Goal: Task Accomplishment & Management: Complete application form

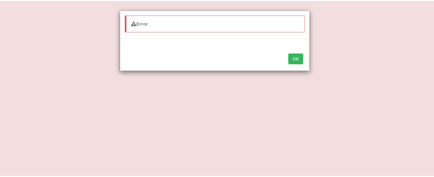
scroll to position [164, 0]
click at [295, 55] on button "OK" at bounding box center [298, 58] width 15 height 11
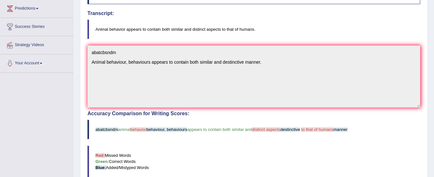
scroll to position [0, 0]
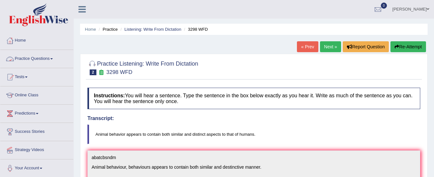
click at [36, 61] on link "Practice Questions" at bounding box center [36, 58] width 73 height 16
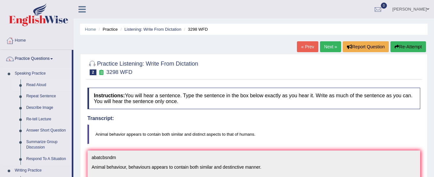
click at [38, 84] on link "Read Aloud" at bounding box center [47, 85] width 48 height 12
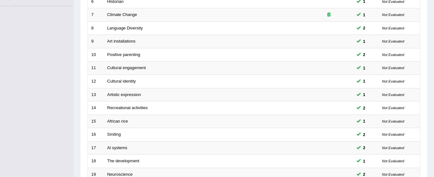
scroll to position [247, 0]
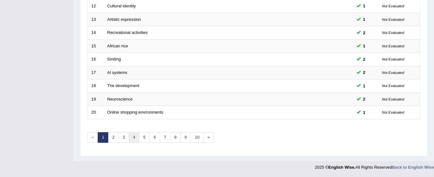
click at [135, 137] on link "4" at bounding box center [134, 137] width 11 height 11
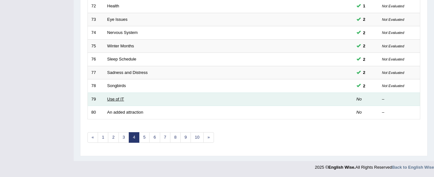
click at [116, 99] on link "Use of IT" at bounding box center [115, 99] width 17 height 5
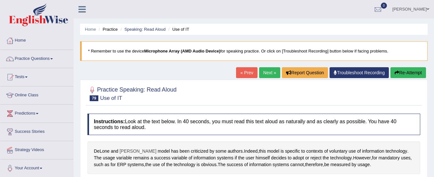
click at [126, 153] on span "McLean's" at bounding box center [137, 151] width 37 height 7
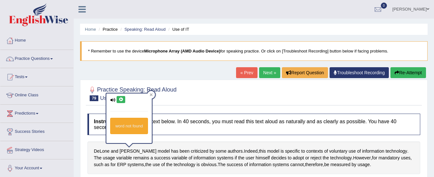
click at [120, 98] on icon at bounding box center [120, 100] width 5 height 4
click at [95, 151] on span "DeLone" at bounding box center [102, 151] width 16 height 7
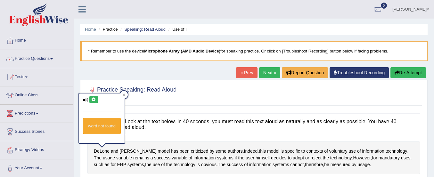
click at [95, 98] on icon at bounding box center [93, 100] width 5 height 4
click at [42, 60] on link "Practice Questions" at bounding box center [36, 58] width 73 height 16
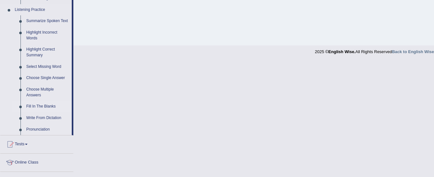
scroll to position [270, 0]
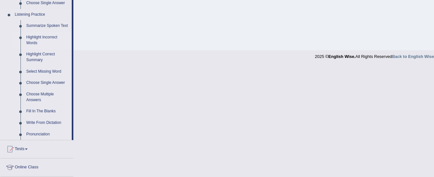
click at [44, 36] on link "Highlight Incorrect Words" at bounding box center [47, 40] width 48 height 17
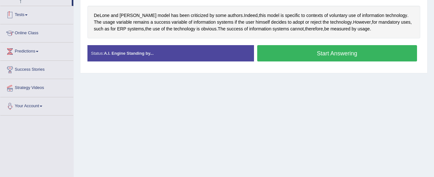
scroll to position [159, 0]
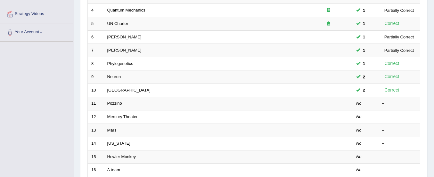
scroll to position [136, 0]
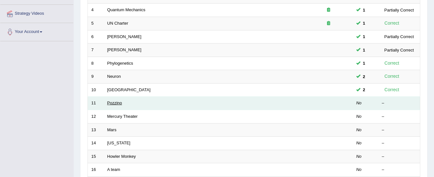
click at [114, 104] on link "Pozzino" at bounding box center [114, 103] width 15 height 5
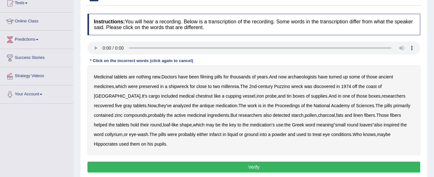
scroll to position [75, 0]
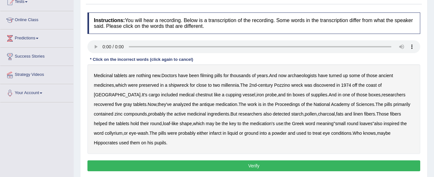
click at [210, 76] on b "filming" at bounding box center [206, 75] width 13 height 5
click at [196, 95] on b "chestnut" at bounding box center [204, 94] width 17 height 5
click at [251, 163] on button "Verify" at bounding box center [253, 165] width 333 height 11
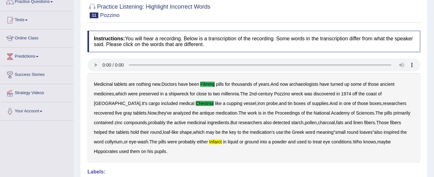
scroll to position [0, 0]
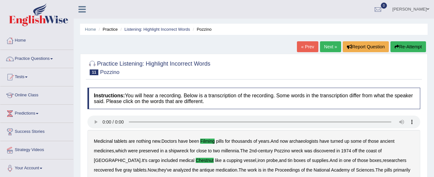
click at [405, 46] on button "Re-Attempt" at bounding box center [408, 46] width 36 height 11
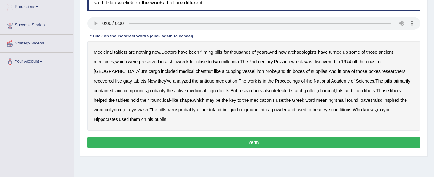
scroll to position [107, 0]
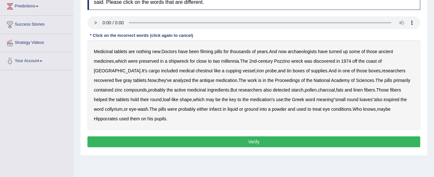
click at [206, 52] on b "filming" at bounding box center [206, 51] width 13 height 5
click at [196, 71] on b "chestnut" at bounding box center [204, 70] width 17 height 5
click at [209, 109] on b "infarct" at bounding box center [215, 109] width 12 height 5
click at [280, 140] on button "Verify" at bounding box center [253, 141] width 333 height 11
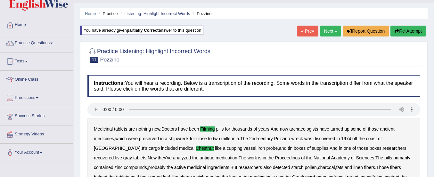
scroll to position [15, 0]
click at [26, 43] on link "Practice Questions" at bounding box center [36, 43] width 73 height 16
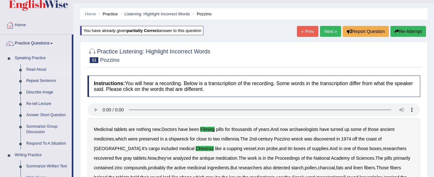
click at [33, 67] on link "Read Aloud" at bounding box center [47, 70] width 48 height 12
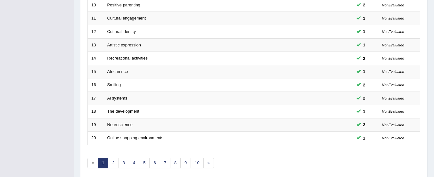
scroll to position [247, 0]
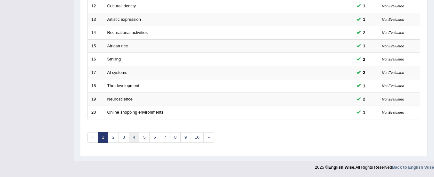
click at [134, 139] on link "4" at bounding box center [134, 137] width 11 height 11
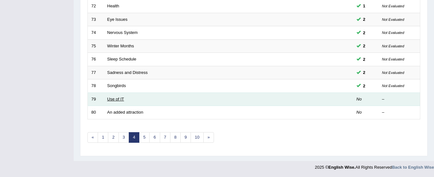
click at [120, 97] on link "Use of IT" at bounding box center [115, 99] width 17 height 5
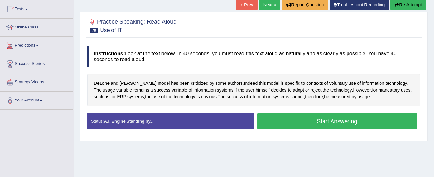
click at [297, 119] on button "Start Answering" at bounding box center [337, 121] width 160 height 16
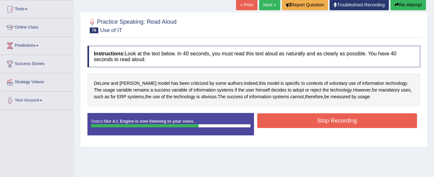
click at [297, 119] on button "Stop Recording" at bounding box center [337, 120] width 160 height 15
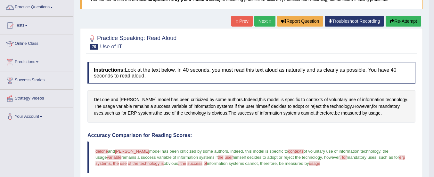
scroll to position [51, 0]
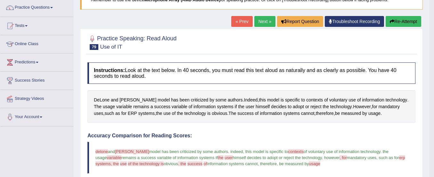
click at [407, 17] on button "Re-Attempt" at bounding box center [404, 21] width 36 height 11
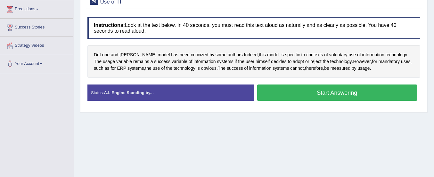
click at [349, 90] on button "Start Answering" at bounding box center [337, 93] width 160 height 16
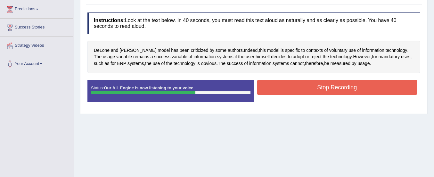
click at [349, 90] on button "Stop Recording" at bounding box center [337, 87] width 160 height 15
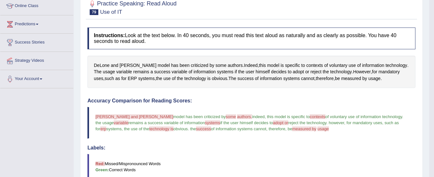
scroll to position [88, 0]
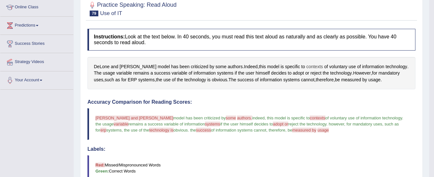
click at [306, 66] on span "contexts" at bounding box center [314, 66] width 17 height 7
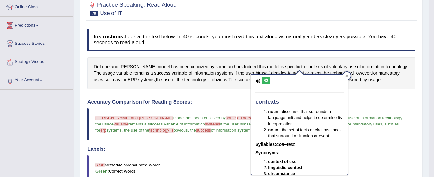
click at [264, 80] on icon at bounding box center [266, 81] width 5 height 4
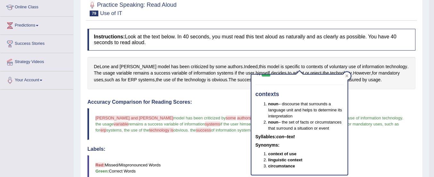
scroll to position [114, 0]
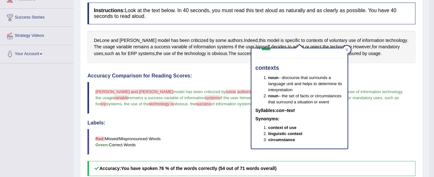
click at [216, 135] on blockquote "Red: Missed/Mispronounced Words Green: Correct Words" at bounding box center [251, 142] width 328 height 26
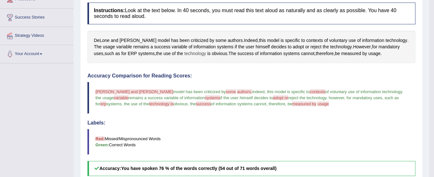
click at [186, 53] on span "technology" at bounding box center [195, 53] width 22 height 7
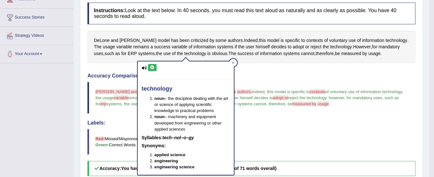
click at [153, 67] on icon at bounding box center [152, 68] width 5 height 4
click at [252, 78] on h4 "Accuracy Comparison for Reading Scores:" at bounding box center [251, 76] width 328 height 6
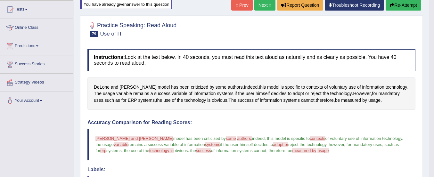
scroll to position [67, 0]
click at [402, 5] on button "Re-Attempt" at bounding box center [404, 5] width 36 height 11
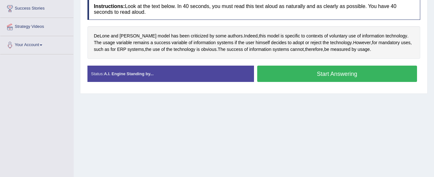
scroll to position [123, 0]
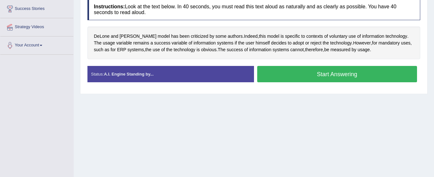
click at [318, 75] on button "Start Answering" at bounding box center [337, 74] width 160 height 16
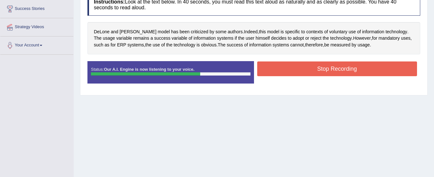
click at [324, 63] on button "Stop Recording" at bounding box center [337, 68] width 160 height 15
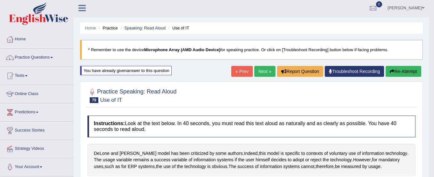
scroll to position [0, 0]
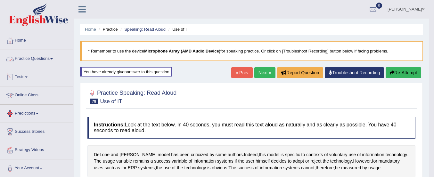
click at [43, 57] on link "Practice Questions" at bounding box center [36, 58] width 73 height 16
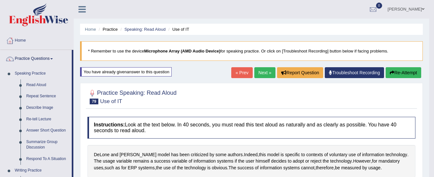
click at [261, 69] on link "Next »" at bounding box center [264, 72] width 21 height 11
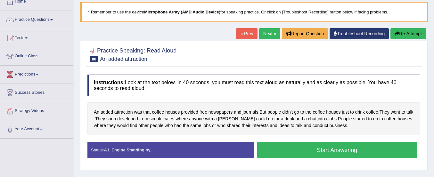
scroll to position [63, 0]
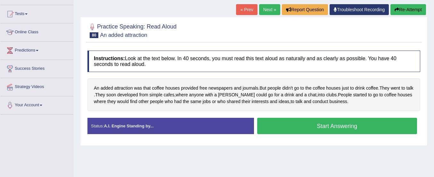
click at [317, 126] on button "Start Answering" at bounding box center [337, 126] width 160 height 16
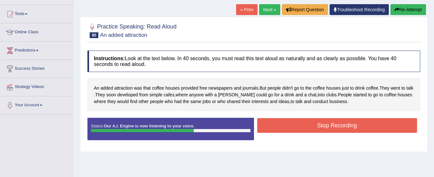
click at [317, 126] on button "Stop Recording" at bounding box center [337, 125] width 160 height 15
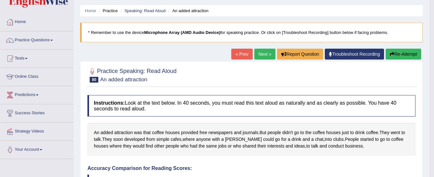
scroll to position [18, 0]
click at [267, 54] on link "Next »" at bounding box center [264, 54] width 21 height 11
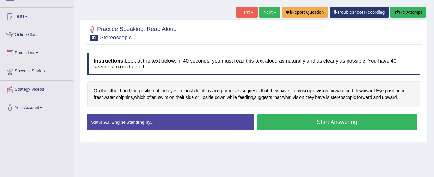
click at [235, 91] on span "porpoises" at bounding box center [231, 90] width 20 height 7
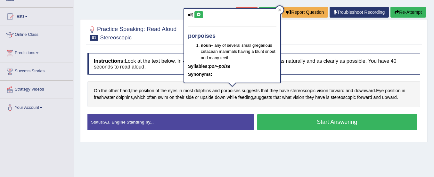
click at [199, 13] on icon at bounding box center [198, 15] width 5 height 4
click at [252, 112] on div "Instructions: Look at the text below. In 40 seconds, you must read this text al…" at bounding box center [254, 94] width 336 height 88
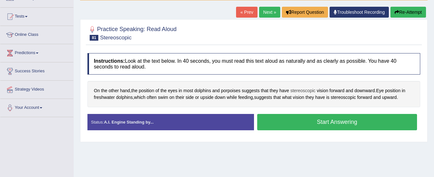
click at [307, 91] on span "stereoscopic" at bounding box center [302, 90] width 25 height 7
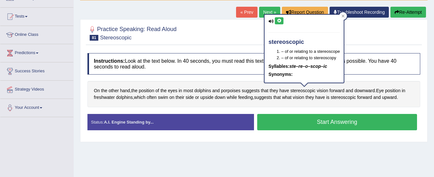
click at [278, 19] on icon at bounding box center [279, 21] width 5 height 4
click at [306, 125] on button "Start Answering" at bounding box center [337, 122] width 160 height 16
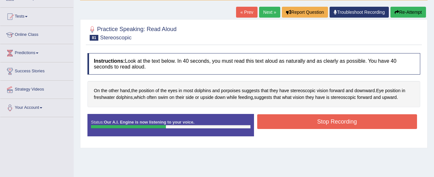
click at [306, 125] on button "Stop Recording" at bounding box center [337, 121] width 160 height 15
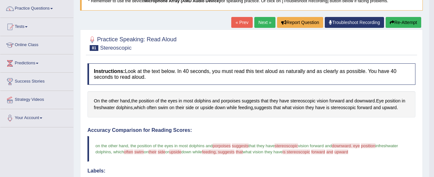
scroll to position [50, 0]
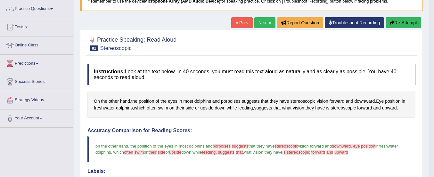
click at [399, 21] on button "Re-Attempt" at bounding box center [404, 22] width 36 height 11
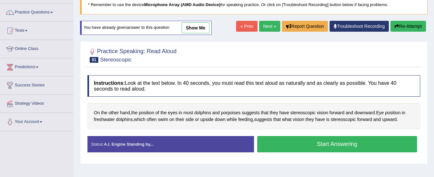
click at [197, 24] on link "show me" at bounding box center [196, 27] width 28 height 11
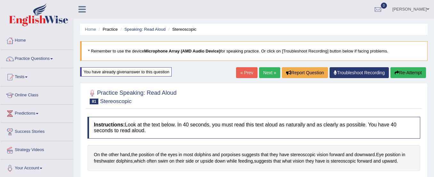
click at [412, 70] on button "Re-Attempt" at bounding box center [408, 72] width 36 height 11
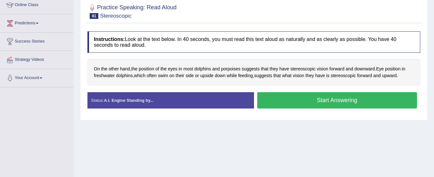
scroll to position [114, 0]
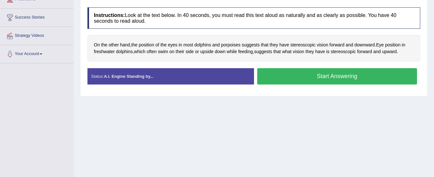
click at [320, 74] on button "Start Answering" at bounding box center [337, 76] width 160 height 16
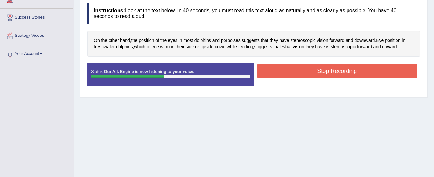
click at [320, 74] on button "Stop Recording" at bounding box center [337, 71] width 160 height 15
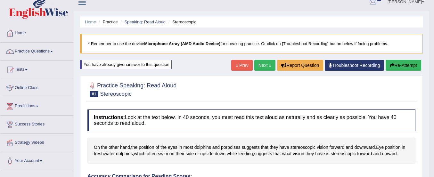
scroll to position [0, 0]
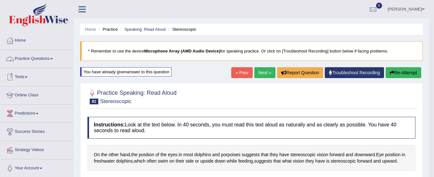
click at [28, 57] on link "Practice Questions" at bounding box center [36, 58] width 73 height 16
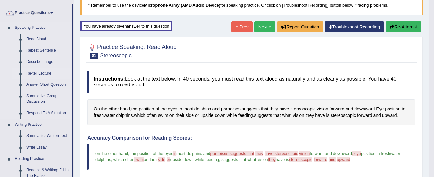
scroll to position [45, 0]
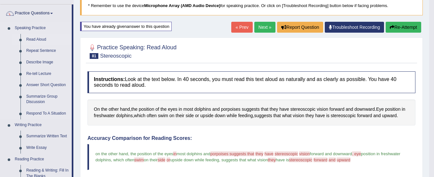
click at [43, 39] on link "Read Aloud" at bounding box center [47, 40] width 48 height 12
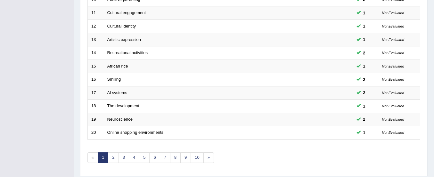
scroll to position [247, 0]
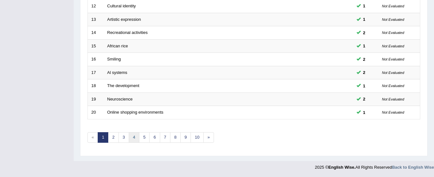
click at [133, 133] on link "4" at bounding box center [134, 137] width 11 height 11
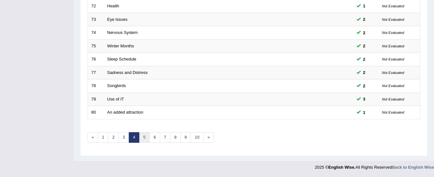
click at [144, 139] on link "5" at bounding box center [144, 137] width 11 height 11
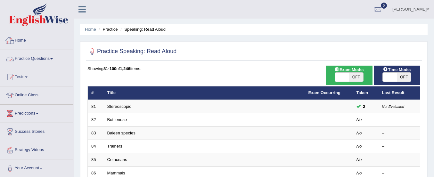
click at [37, 57] on link "Practice Questions" at bounding box center [36, 58] width 73 height 16
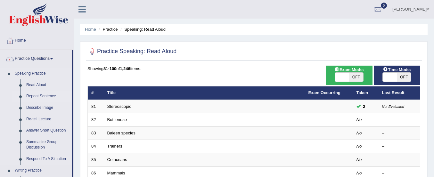
click at [37, 97] on link "Repeat Sentence" at bounding box center [47, 97] width 48 height 12
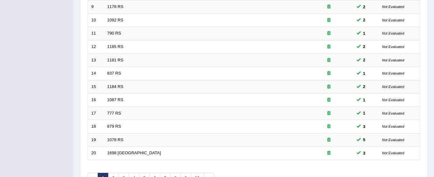
scroll to position [247, 0]
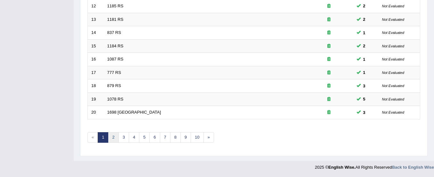
click at [115, 136] on link "2" at bounding box center [113, 137] width 11 height 11
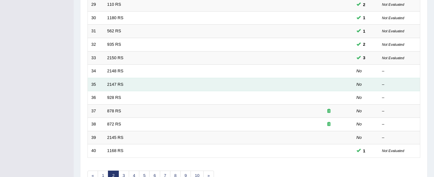
scroll to position [209, 0]
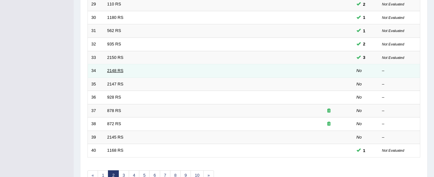
click at [118, 71] on link "2148 RS" at bounding box center [115, 70] width 16 height 5
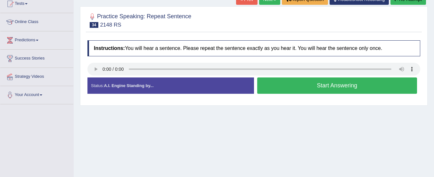
click at [270, 89] on button "Start Answering" at bounding box center [337, 85] width 160 height 16
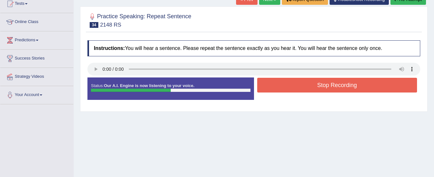
click at [270, 89] on button "Stop Recording" at bounding box center [337, 85] width 160 height 15
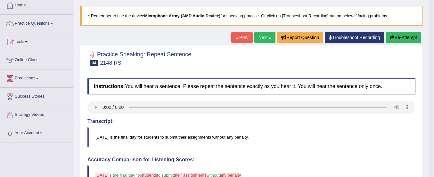
scroll to position [35, 0]
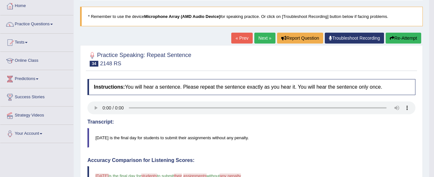
click at [397, 39] on button "Re-Attempt" at bounding box center [404, 38] width 36 height 11
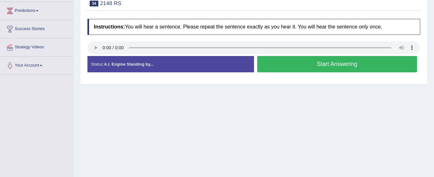
click at [294, 68] on button "Start Answering" at bounding box center [337, 64] width 160 height 16
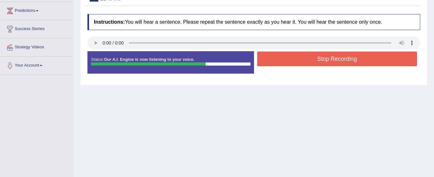
scroll to position [66, 0]
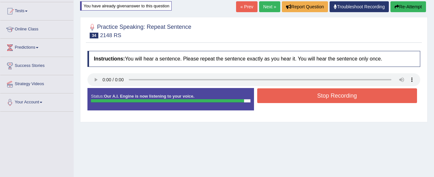
click at [411, 9] on button "Re-Attempt" at bounding box center [408, 6] width 36 height 11
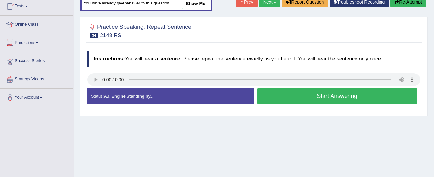
scroll to position [32, 0]
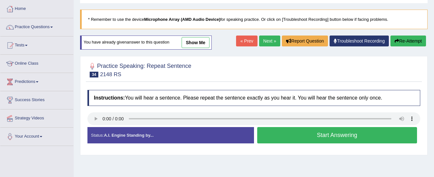
click at [201, 44] on link "show me" at bounding box center [196, 42] width 28 height 11
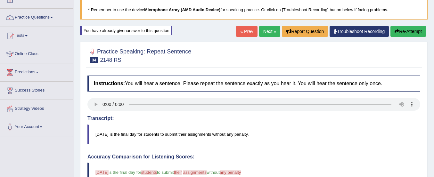
scroll to position [41, 0]
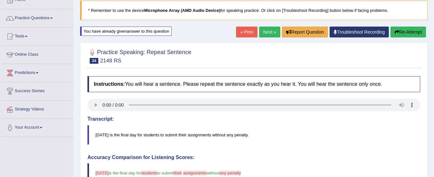
click at [405, 33] on button "Re-Attempt" at bounding box center [408, 32] width 36 height 11
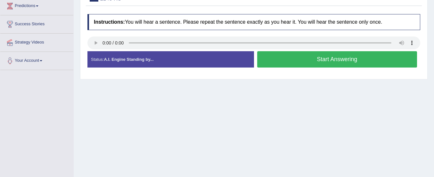
click at [308, 62] on button "Start Answering" at bounding box center [337, 59] width 160 height 16
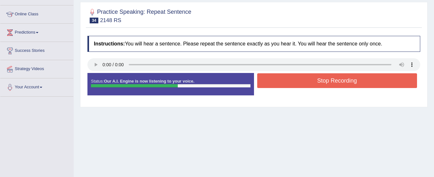
scroll to position [69, 0]
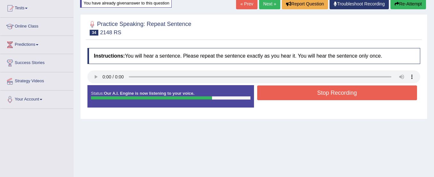
click at [405, 5] on button "Re-Attempt" at bounding box center [408, 3] width 36 height 11
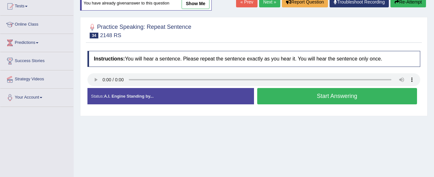
click at [301, 93] on button "Start Answering" at bounding box center [337, 96] width 160 height 16
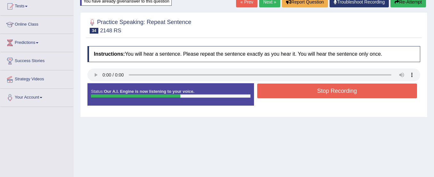
click at [301, 93] on button "Stop Recording" at bounding box center [337, 91] width 160 height 15
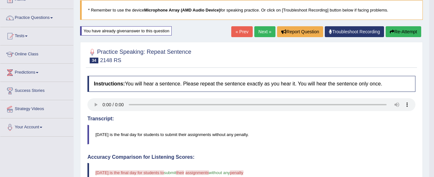
scroll to position [41, 0]
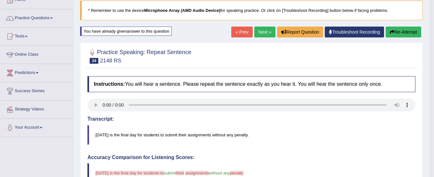
click at [399, 30] on button "Re-Attempt" at bounding box center [404, 32] width 36 height 11
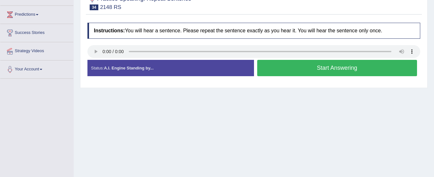
click at [357, 71] on button "Start Answering" at bounding box center [337, 68] width 160 height 16
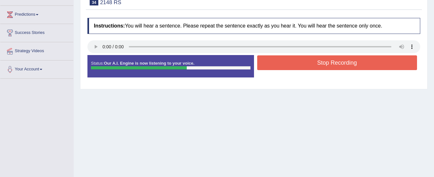
click at [357, 71] on div "Stop Recording" at bounding box center [337, 63] width 167 height 16
click at [357, 66] on button "Stop Recording" at bounding box center [337, 62] width 160 height 15
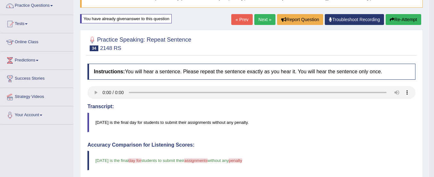
scroll to position [53, 0]
click at [402, 24] on button "Re-Attempt" at bounding box center [404, 19] width 36 height 11
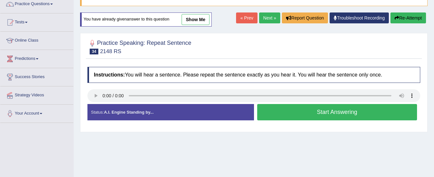
scroll to position [55, 0]
click at [338, 113] on button "Start Answering" at bounding box center [337, 112] width 160 height 16
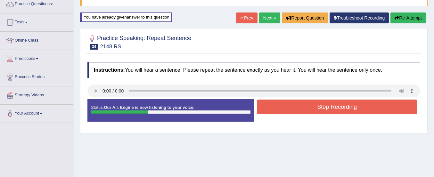
click at [401, 18] on button "Re-Attempt" at bounding box center [408, 17] width 36 height 11
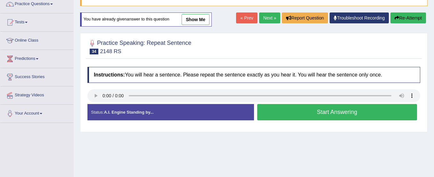
click at [285, 112] on button "Start Answering" at bounding box center [337, 112] width 160 height 16
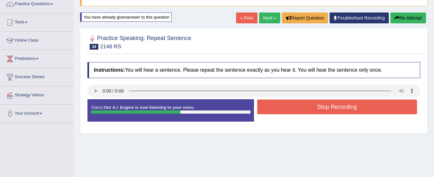
click at [285, 112] on button "Stop Recording" at bounding box center [337, 107] width 160 height 15
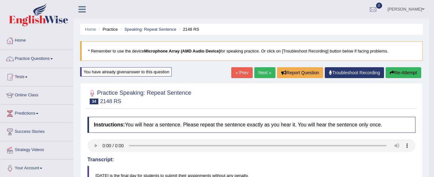
click at [262, 71] on link "Next »" at bounding box center [264, 72] width 21 height 11
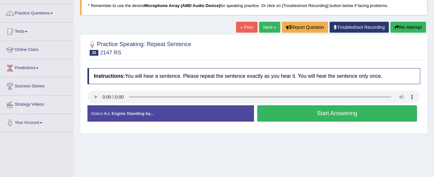
click at [263, 110] on button "Start Answering" at bounding box center [337, 113] width 160 height 16
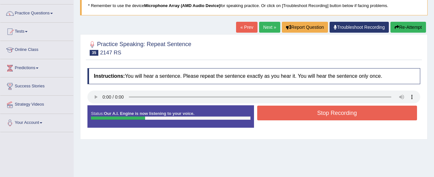
click at [263, 110] on button "Stop Recording" at bounding box center [337, 113] width 160 height 15
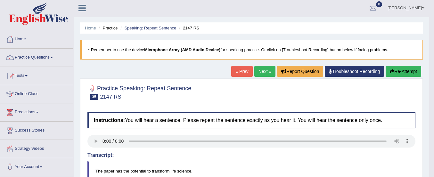
scroll to position [1, 0]
click at [402, 74] on button "Re-Attempt" at bounding box center [404, 71] width 36 height 11
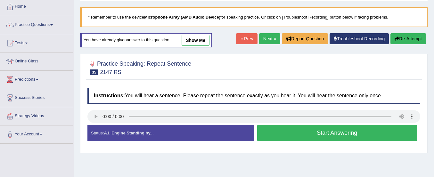
click at [284, 129] on button "Start Answering" at bounding box center [337, 133] width 160 height 16
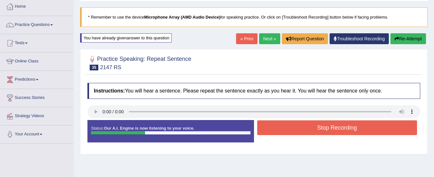
click at [284, 129] on button "Stop Recording" at bounding box center [337, 127] width 160 height 15
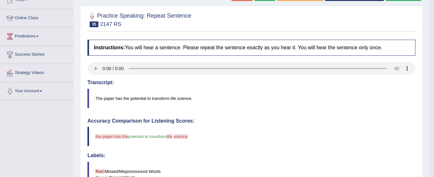
scroll to position [35, 0]
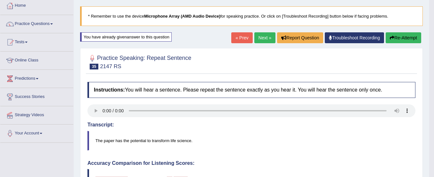
click at [400, 36] on button "Re-Attempt" at bounding box center [404, 37] width 36 height 11
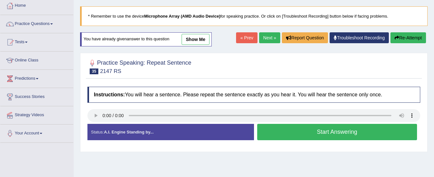
click at [355, 128] on button "Start Answering" at bounding box center [337, 132] width 160 height 16
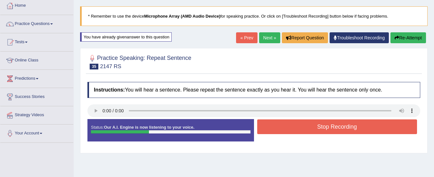
click at [355, 128] on button "Stop Recording" at bounding box center [337, 126] width 160 height 15
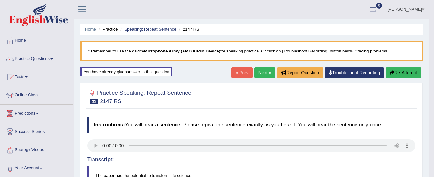
click at [263, 74] on link "Next »" at bounding box center [264, 72] width 21 height 11
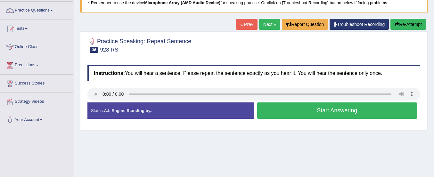
click at [276, 113] on button "Start Answering" at bounding box center [337, 110] width 160 height 16
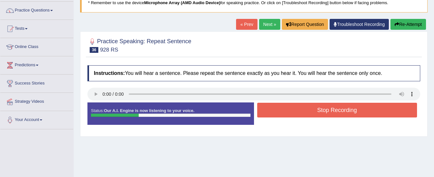
click at [276, 113] on button "Stop Recording" at bounding box center [337, 110] width 160 height 15
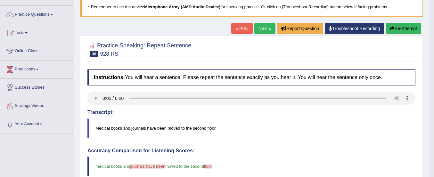
scroll to position [44, 0]
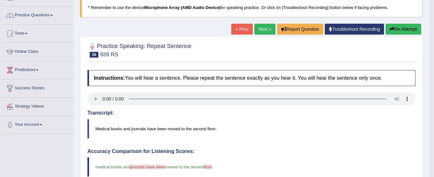
click at [408, 26] on button "Re-Attempt" at bounding box center [404, 29] width 36 height 11
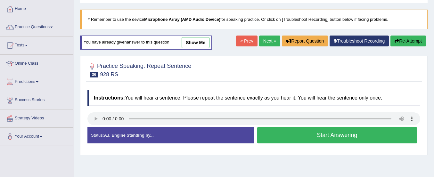
scroll to position [31, 0]
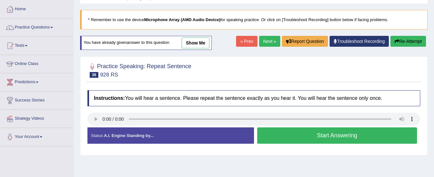
click at [195, 39] on link "show me" at bounding box center [196, 42] width 28 height 11
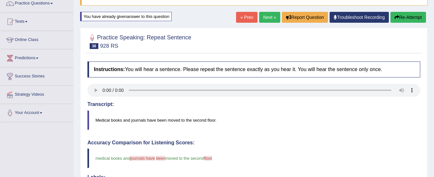
scroll to position [54, 0]
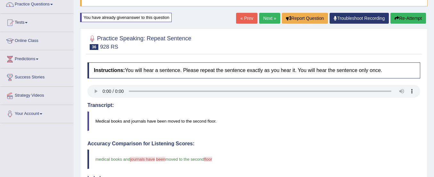
click at [401, 17] on button "Re-Attempt" at bounding box center [408, 18] width 36 height 11
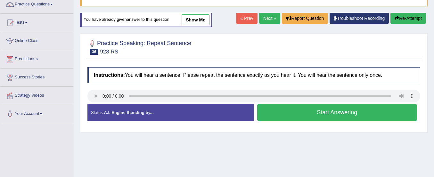
click at [326, 112] on button "Start Answering" at bounding box center [337, 112] width 160 height 16
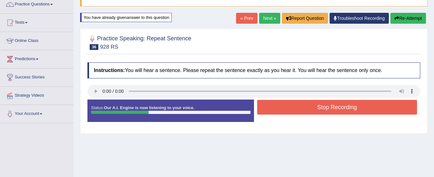
click at [326, 112] on button "Stop Recording" at bounding box center [337, 107] width 160 height 15
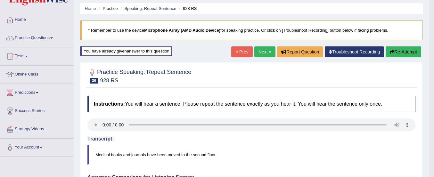
scroll to position [20, 0]
click at [265, 51] on link "Next »" at bounding box center [264, 52] width 21 height 11
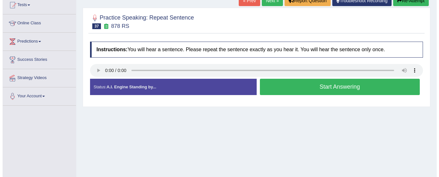
scroll to position [74, 0]
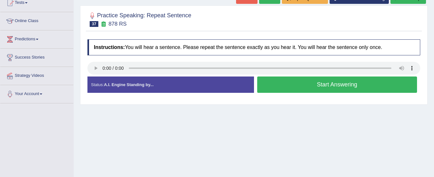
click at [287, 86] on button "Start Answering" at bounding box center [337, 85] width 160 height 16
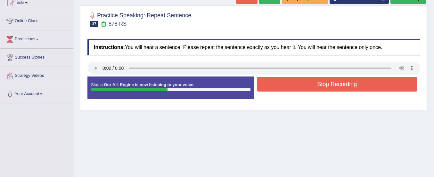
click at [287, 86] on button "Stop Recording" at bounding box center [337, 84] width 160 height 15
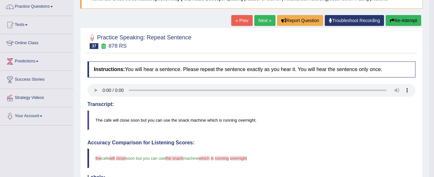
scroll to position [52, 0]
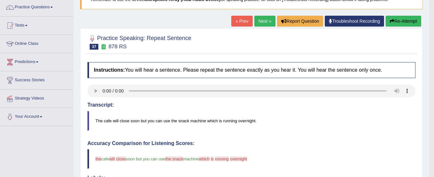
click at [400, 17] on button "Re-Attempt" at bounding box center [404, 21] width 36 height 11
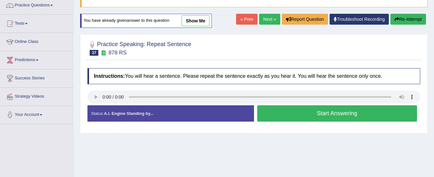
click at [294, 111] on button "Start Answering" at bounding box center [337, 113] width 160 height 16
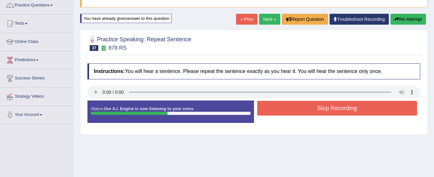
click at [294, 111] on button "Stop Recording" at bounding box center [337, 108] width 160 height 15
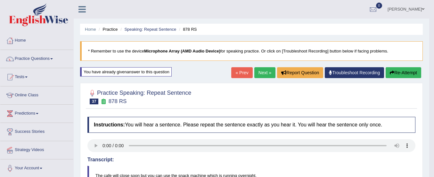
click at [262, 73] on link "Next »" at bounding box center [264, 72] width 21 height 11
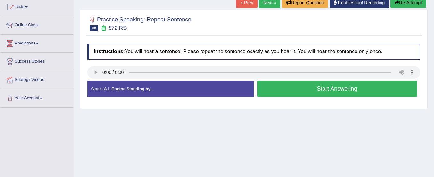
click at [279, 87] on button "Start Answering" at bounding box center [337, 89] width 160 height 16
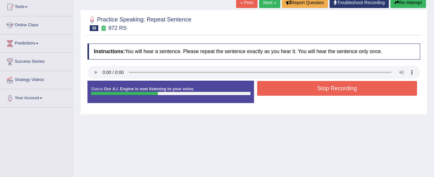
click at [279, 87] on button "Stop Recording" at bounding box center [337, 88] width 160 height 15
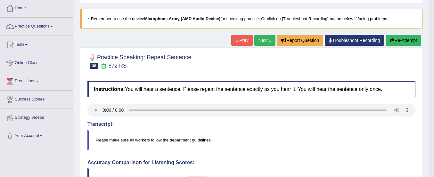
scroll to position [44, 0]
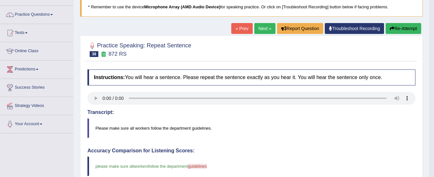
click at [393, 26] on button "Re-Attempt" at bounding box center [404, 28] width 36 height 11
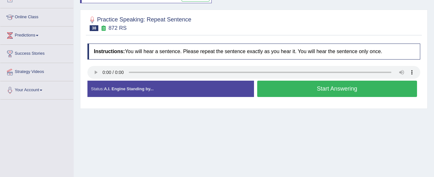
click at [275, 90] on button "Start Answering" at bounding box center [337, 89] width 160 height 16
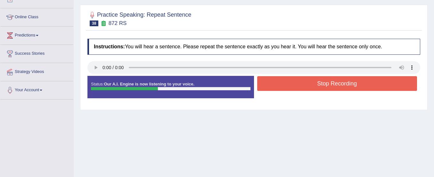
click at [275, 88] on button "Stop Recording" at bounding box center [337, 83] width 160 height 15
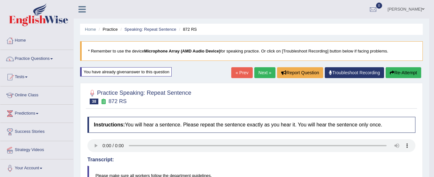
click at [394, 71] on button "Re-Attempt" at bounding box center [404, 72] width 36 height 11
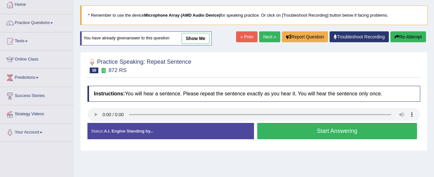
scroll to position [82, 0]
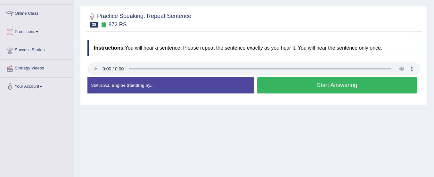
click at [356, 85] on button "Start Answering" at bounding box center [337, 85] width 160 height 16
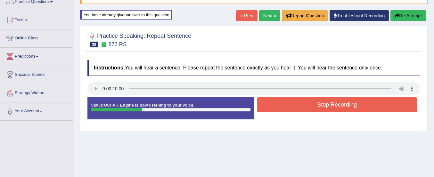
scroll to position [56, 0]
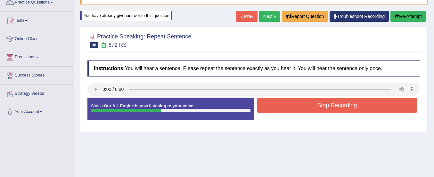
click at [402, 15] on button "Re-Attempt" at bounding box center [408, 16] width 36 height 11
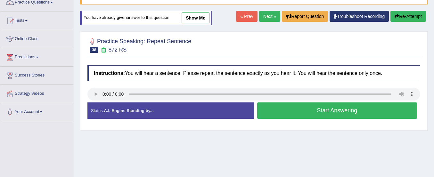
click at [360, 112] on button "Start Answering" at bounding box center [337, 110] width 160 height 16
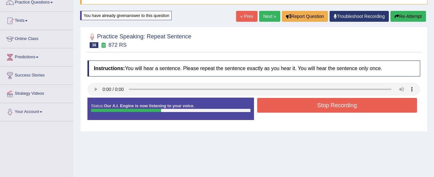
click at [359, 108] on button "Stop Recording" at bounding box center [337, 105] width 160 height 15
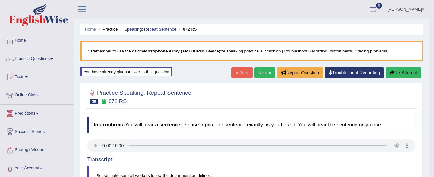
click at [259, 72] on link "Next »" at bounding box center [264, 72] width 21 height 11
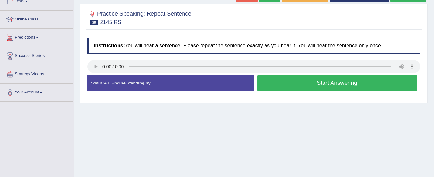
click at [289, 85] on button "Start Answering" at bounding box center [337, 83] width 160 height 16
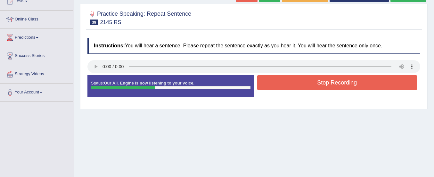
click at [289, 85] on button "Stop Recording" at bounding box center [337, 82] width 160 height 15
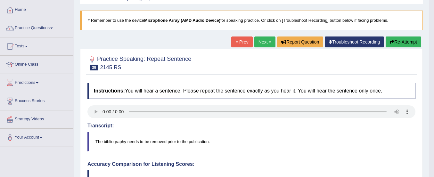
scroll to position [30, 0]
click at [258, 40] on link "Next »" at bounding box center [264, 42] width 21 height 11
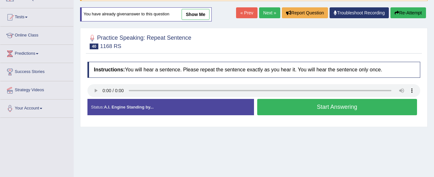
click at [297, 106] on button "Start Answering" at bounding box center [337, 107] width 160 height 16
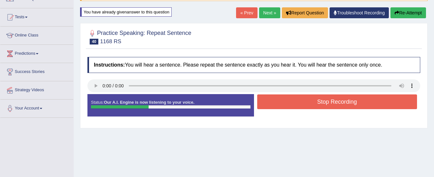
click at [297, 106] on button "Stop Recording" at bounding box center [337, 101] width 160 height 15
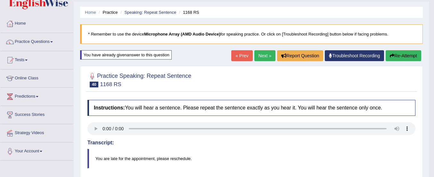
scroll to position [17, 0]
click at [410, 54] on button "Re-Attempt" at bounding box center [404, 56] width 36 height 11
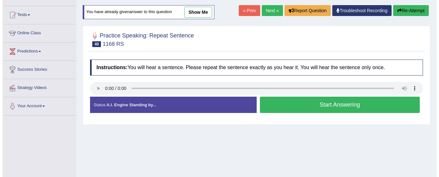
scroll to position [65, 0]
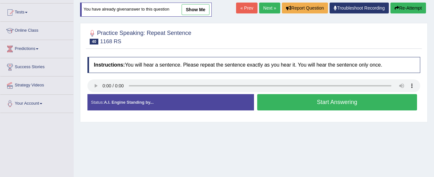
click at [278, 109] on button "Start Answering" at bounding box center [337, 102] width 160 height 16
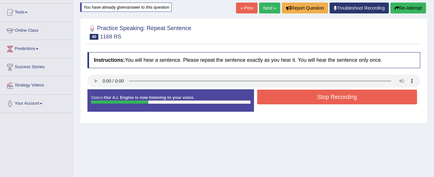
click at [284, 102] on button "Stop Recording" at bounding box center [337, 97] width 160 height 15
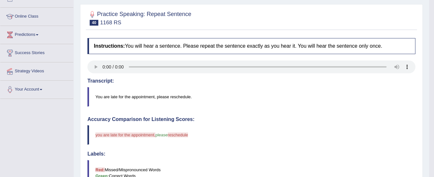
scroll to position [66, 0]
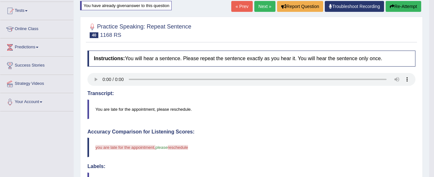
click at [395, 5] on button "Re-Attempt" at bounding box center [404, 6] width 36 height 11
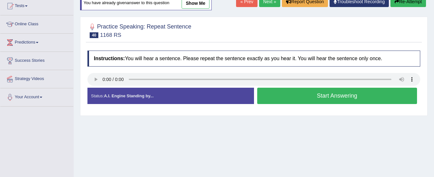
click at [336, 99] on button "Start Answering" at bounding box center [337, 96] width 160 height 16
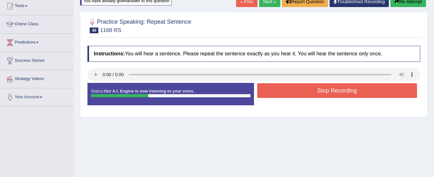
click at [336, 92] on button "Stop Recording" at bounding box center [337, 90] width 160 height 15
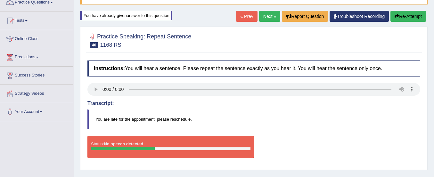
scroll to position [56, 0]
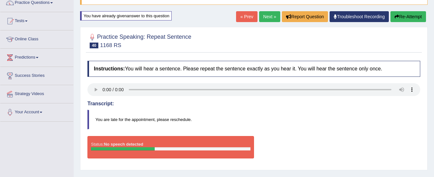
click at [401, 15] on button "Re-Attempt" at bounding box center [408, 16] width 36 height 11
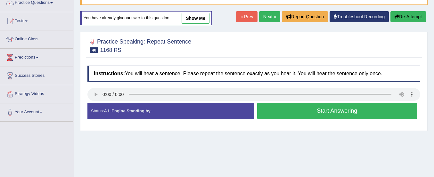
click at [299, 108] on button "Start Answering" at bounding box center [337, 111] width 160 height 16
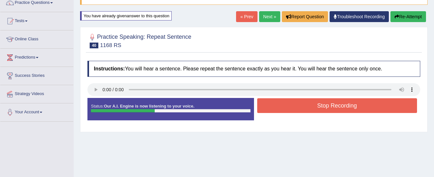
click at [299, 108] on button "Stop Recording" at bounding box center [337, 105] width 160 height 15
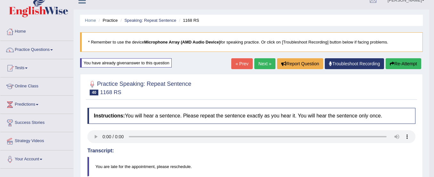
scroll to position [9, 0]
click at [261, 61] on link "Next »" at bounding box center [264, 64] width 21 height 11
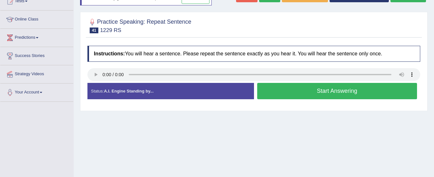
scroll to position [76, 0]
click at [270, 91] on button "Start Answering" at bounding box center [337, 91] width 160 height 16
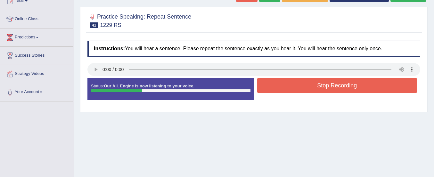
click at [270, 91] on button "Stop Recording" at bounding box center [337, 85] width 160 height 15
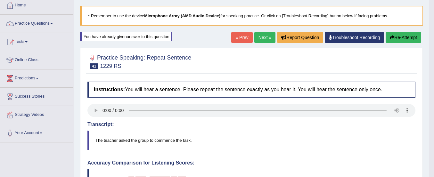
scroll to position [35, 0]
click at [391, 36] on icon "button" at bounding box center [392, 38] width 4 height 4
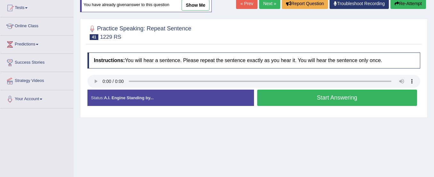
scroll to position [69, 0]
click at [278, 98] on button "Start Answering" at bounding box center [337, 98] width 160 height 16
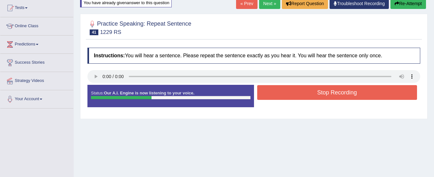
click at [278, 98] on button "Stop Recording" at bounding box center [337, 92] width 160 height 15
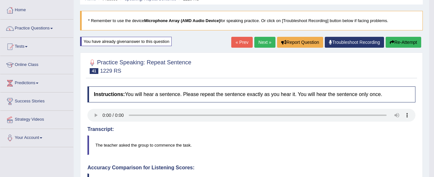
scroll to position [30, 0]
click at [153, 42] on div "You have already given answer to this question" at bounding box center [126, 41] width 92 height 9
click at [395, 40] on button "Re-Attempt" at bounding box center [404, 42] width 36 height 11
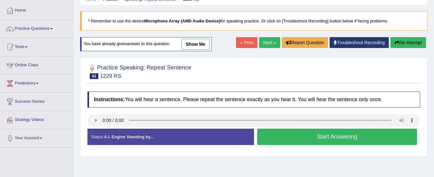
click at [198, 41] on link "show me" at bounding box center [196, 44] width 28 height 11
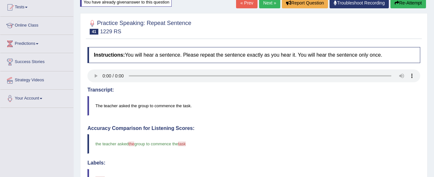
scroll to position [69, 0]
click at [404, 6] on button "Re-Attempt" at bounding box center [408, 3] width 36 height 11
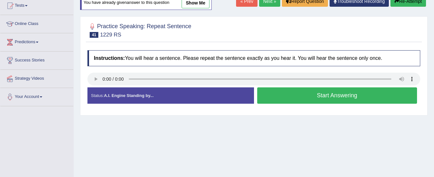
click at [346, 96] on button "Start Answering" at bounding box center [337, 95] width 160 height 16
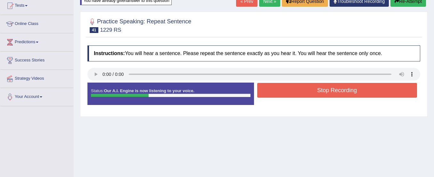
click at [346, 96] on button "Stop Recording" at bounding box center [337, 90] width 160 height 15
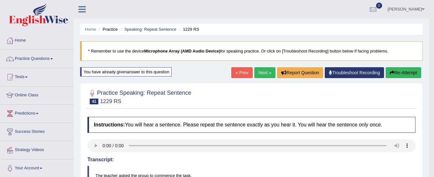
click at [42, 59] on link "Practice Questions" at bounding box center [36, 58] width 73 height 16
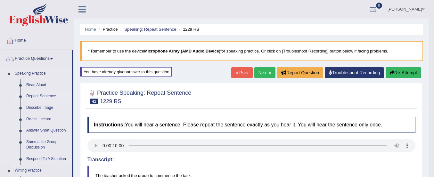
click at [36, 96] on link "Repeat Sentence" at bounding box center [47, 97] width 48 height 12
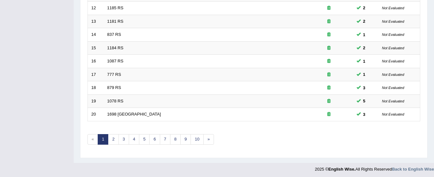
scroll to position [245, 0]
click at [114, 136] on link "2" at bounding box center [113, 139] width 11 height 11
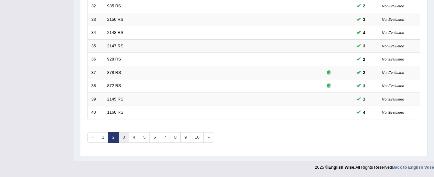
click at [124, 138] on link "3" at bounding box center [123, 137] width 11 height 11
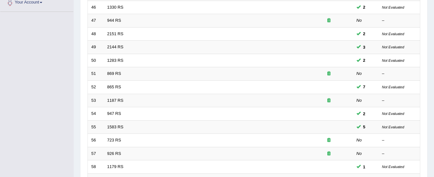
scroll to position [247, 0]
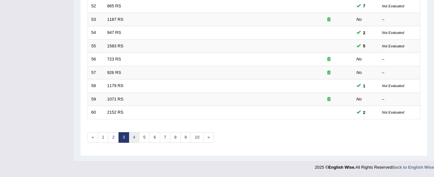
click at [135, 138] on link "4" at bounding box center [134, 137] width 11 height 11
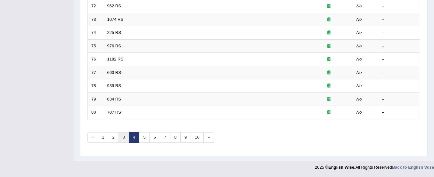
click at [124, 139] on link "3" at bounding box center [123, 137] width 11 height 11
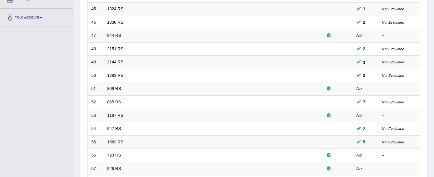
scroll to position [147, 0]
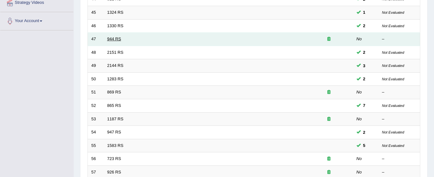
click at [119, 38] on link "944 RS" at bounding box center [114, 39] width 14 height 5
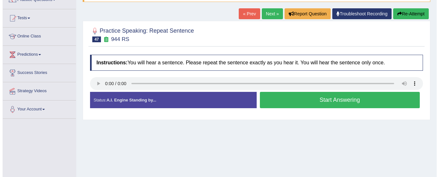
scroll to position [59, 0]
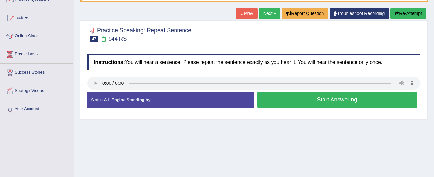
click at [293, 101] on button "Start Answering" at bounding box center [337, 100] width 160 height 16
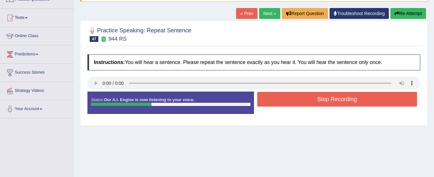
click at [293, 101] on button "Stop Recording" at bounding box center [337, 99] width 160 height 15
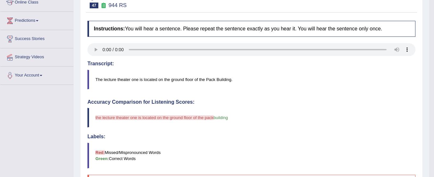
scroll to position [68, 0]
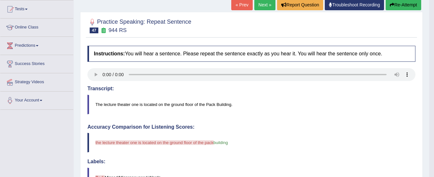
click at [400, 4] on button "Re-Attempt" at bounding box center [404, 4] width 36 height 11
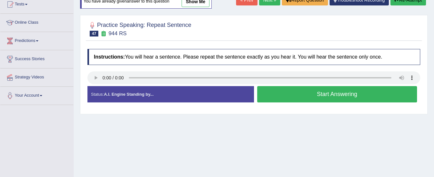
click at [290, 94] on button "Start Answering" at bounding box center [337, 94] width 160 height 16
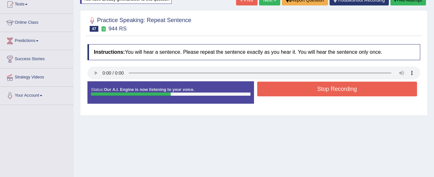
click at [290, 94] on button "Stop Recording" at bounding box center [337, 89] width 160 height 15
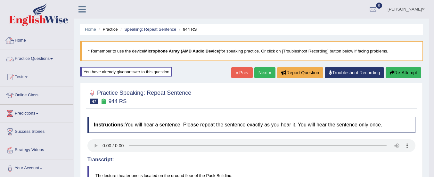
click at [35, 58] on link "Practice Questions" at bounding box center [36, 58] width 73 height 16
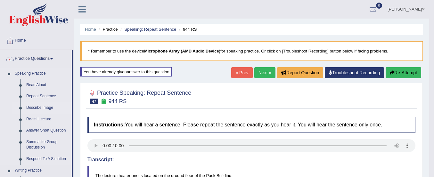
click at [37, 106] on link "Describe Image" at bounding box center [47, 108] width 48 height 12
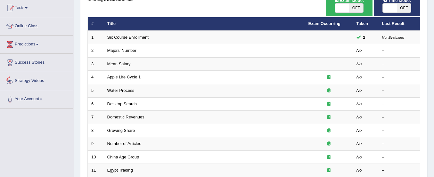
scroll to position [70, 0]
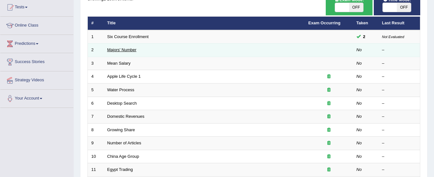
click at [117, 49] on link "Majors' Number" at bounding box center [121, 49] width 29 height 5
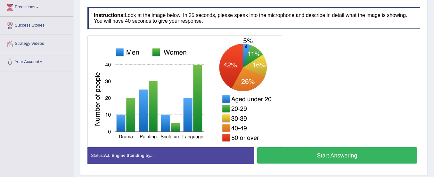
scroll to position [107, 0]
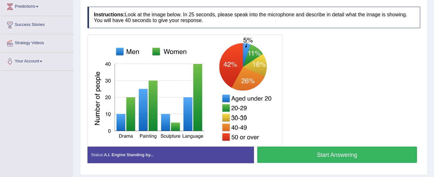
click at [297, 154] on button "Start Answering" at bounding box center [337, 155] width 160 height 16
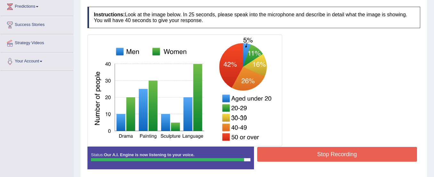
click at [297, 154] on button "Stop Recording" at bounding box center [337, 154] width 160 height 15
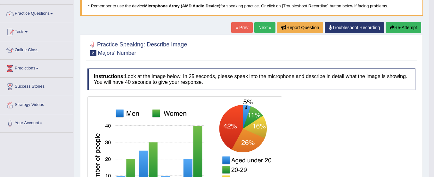
scroll to position [45, 0]
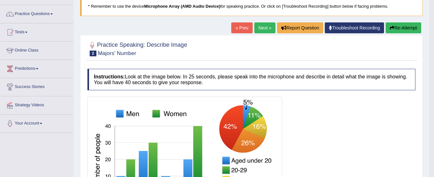
click at [265, 25] on link "Next »" at bounding box center [264, 27] width 21 height 11
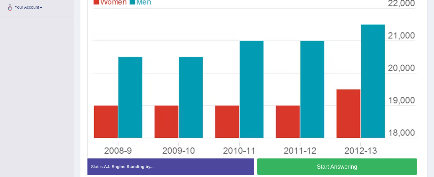
scroll to position [192, 0]
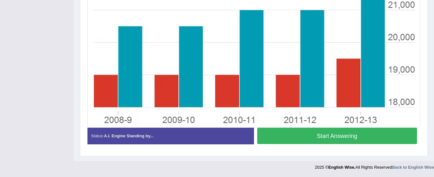
click at [306, 138] on button "Start Answering" at bounding box center [337, 136] width 160 height 16
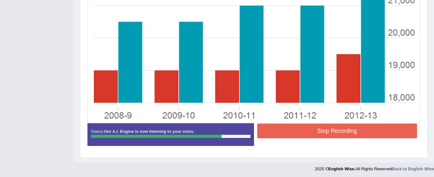
scroll to position [198, 0]
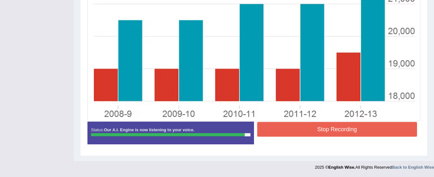
click at [342, 128] on button "Stop Recording" at bounding box center [337, 129] width 160 height 15
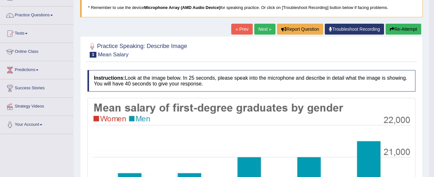
scroll to position [43, 0]
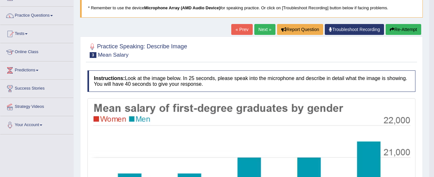
click at [403, 29] on button "Re-Attempt" at bounding box center [404, 29] width 36 height 11
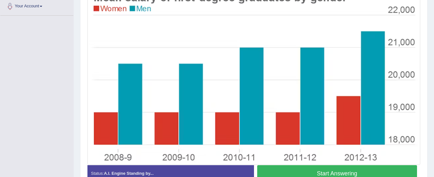
scroll to position [200, 0]
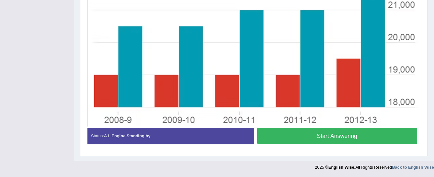
click at [352, 138] on button "Start Answering" at bounding box center [337, 136] width 160 height 16
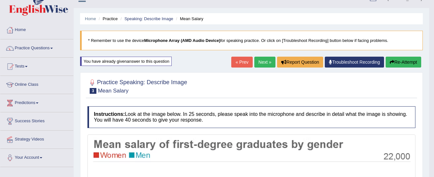
scroll to position [0, 0]
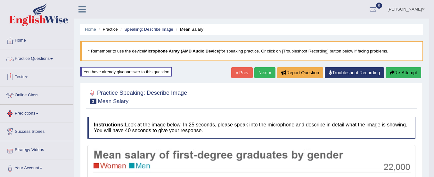
click at [45, 62] on link "Practice Questions" at bounding box center [36, 58] width 73 height 16
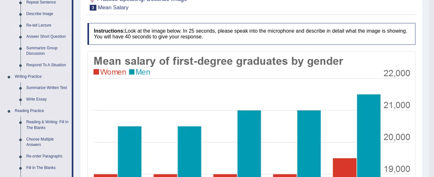
scroll to position [92, 0]
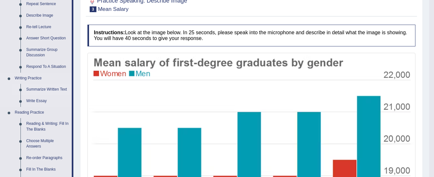
click at [50, 87] on link "Summarize Written Text" at bounding box center [47, 90] width 48 height 12
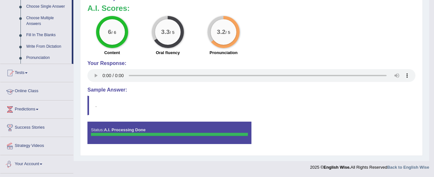
scroll to position [328, 0]
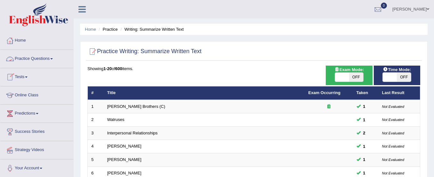
click at [40, 57] on link "Practice Questions" at bounding box center [36, 58] width 73 height 16
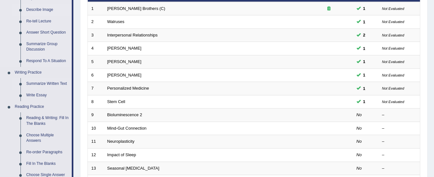
scroll to position [123, 0]
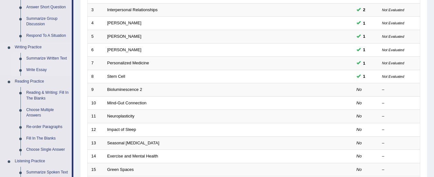
click at [43, 67] on link "Write Essay" at bounding box center [47, 70] width 48 height 12
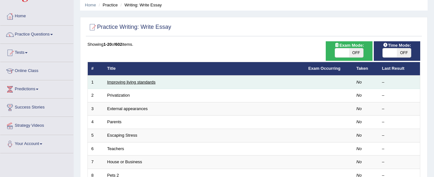
click at [119, 80] on link "Improving living standards" at bounding box center [131, 82] width 48 height 5
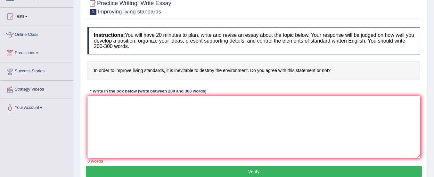
scroll to position [63, 0]
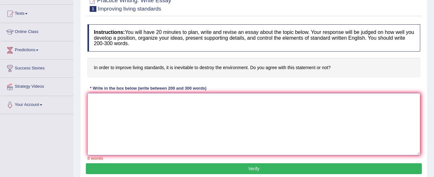
click at [137, 122] on textarea at bounding box center [253, 124] width 333 height 62
drag, startPoint x: 0, startPoint y: 0, endPoint x: 114, endPoint y: 125, distance: 169.1
click at [114, 125] on textarea at bounding box center [253, 124] width 333 height 62
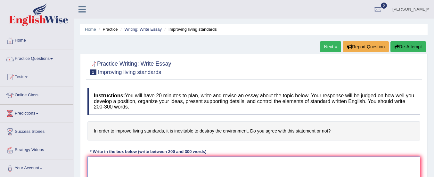
scroll to position [53, 0]
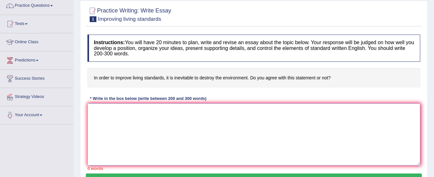
paste textarea "The increasing influence of (essay topic) on our lives has ignited numerous dis…"
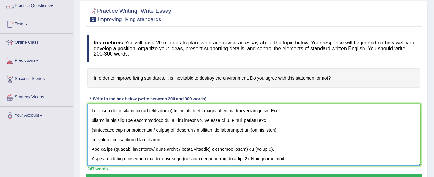
scroll to position [54, 0]
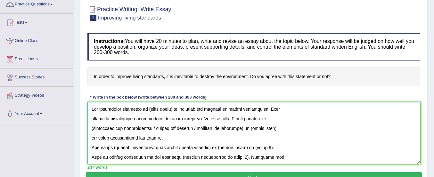
click at [172, 110] on textarea at bounding box center [253, 133] width 333 height 62
click at [193, 122] on textarea at bounding box center [253, 133] width 333 height 62
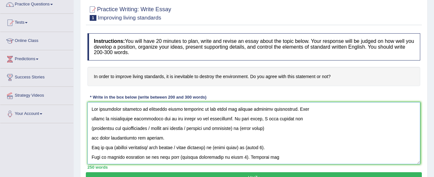
click at [159, 130] on textarea at bounding box center [253, 133] width 333 height 62
click at [182, 130] on textarea at bounding box center [253, 133] width 333 height 62
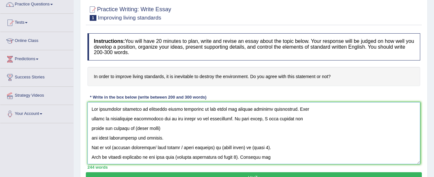
click at [161, 130] on textarea at bounding box center [253, 133] width 333 height 62
click at [92, 137] on textarea at bounding box center [253, 133] width 333 height 62
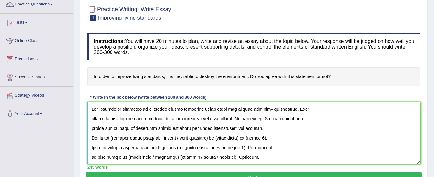
click at [259, 129] on textarea at bounding box center [253, 133] width 333 height 62
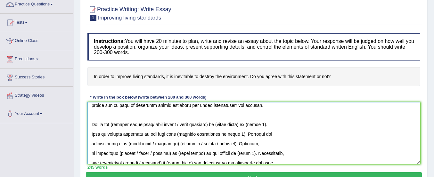
scroll to position [22, 0]
click at [156, 125] on textarea at bounding box center [253, 133] width 333 height 62
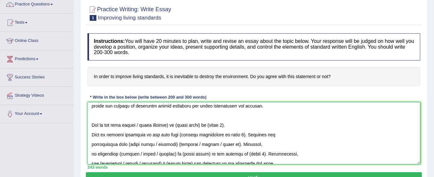
click at [175, 125] on textarea at bounding box center [253, 133] width 333 height 62
click at [172, 126] on textarea at bounding box center [253, 133] width 333 height 62
click at [222, 124] on textarea at bounding box center [253, 133] width 333 height 62
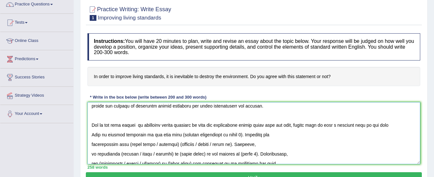
click at [231, 135] on textarea at bounding box center [253, 133] width 333 height 62
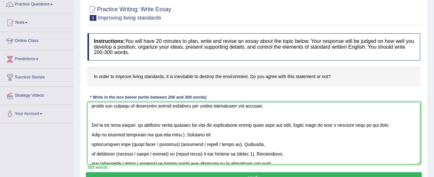
click at [173, 136] on textarea at bounding box center [253, 133] width 333 height 62
click at [388, 124] on textarea at bounding box center [253, 133] width 333 height 62
click at [170, 138] on textarea at bounding box center [253, 133] width 333 height 62
click at [171, 135] on textarea at bounding box center [253, 133] width 333 height 62
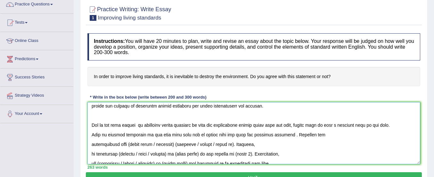
click at [91, 146] on textarea at bounding box center [253, 133] width 333 height 62
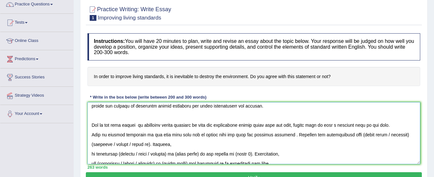
click at [396, 136] on textarea at bounding box center [253, 133] width 333 height 62
click at [111, 145] on textarea at bounding box center [253, 133] width 333 height 62
click at [407, 135] on textarea at bounding box center [253, 133] width 333 height 62
click at [90, 157] on textarea at bounding box center [253, 133] width 333 height 62
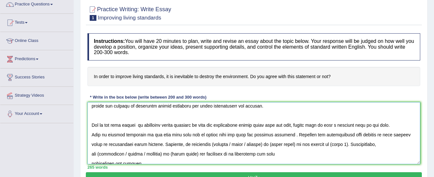
click at [281, 146] on textarea at bounding box center [253, 133] width 333 height 62
click at [197, 148] on textarea at bounding box center [253, 133] width 333 height 62
click at [199, 147] on textarea at bounding box center [253, 133] width 333 height 62
click at [257, 147] on textarea at bounding box center [253, 133] width 333 height 62
click at [93, 153] on textarea at bounding box center [253, 133] width 333 height 62
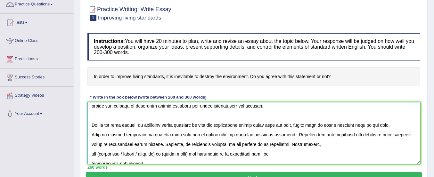
click at [92, 153] on textarea at bounding box center [253, 133] width 333 height 62
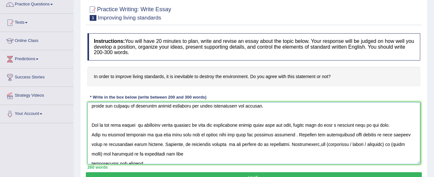
click at [351, 143] on textarea at bounding box center [253, 133] width 333 height 62
click at [322, 144] on textarea at bounding box center [253, 133] width 333 height 62
click at [318, 143] on textarea at bounding box center [253, 133] width 333 height 62
click at [320, 144] on textarea at bounding box center [253, 133] width 333 height 62
click at [352, 146] on textarea at bounding box center [253, 133] width 333 height 62
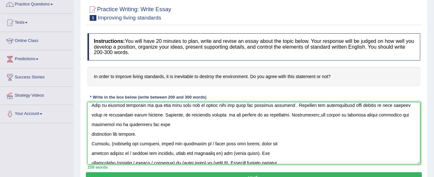
scroll to position [52, 0]
click at [91, 135] on textarea at bounding box center [253, 133] width 333 height 62
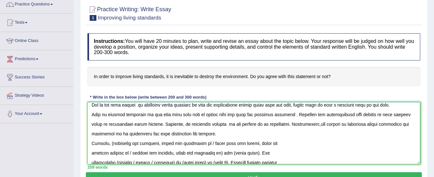
scroll to position [65, 0]
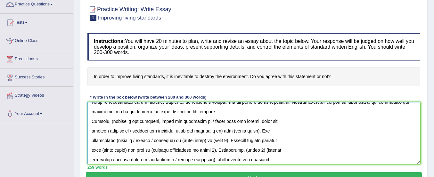
click at [113, 122] on textarea at bounding box center [253, 133] width 333 height 62
click at [250, 120] on textarea at bounding box center [253, 133] width 333 height 62
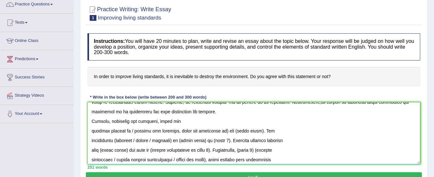
click at [93, 132] on textarea at bounding box center [253, 133] width 333 height 62
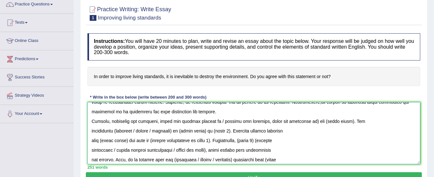
click at [301, 121] on textarea at bounding box center [253, 133] width 333 height 62
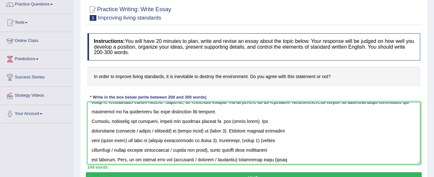
click at [245, 123] on textarea at bounding box center [253, 133] width 333 height 62
click at [246, 120] on textarea at bounding box center [253, 133] width 333 height 62
click at [91, 132] on textarea at bounding box center [253, 133] width 333 height 62
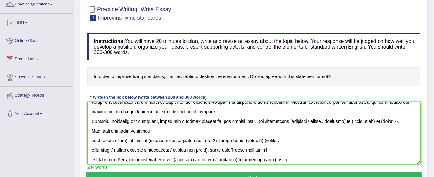
click at [276, 120] on textarea at bounding box center [253, 133] width 333 height 62
click at [313, 121] on textarea at bounding box center [253, 133] width 333 height 62
click at [309, 120] on textarea at bounding box center [253, 133] width 333 height 62
click at [311, 122] on textarea at bounding box center [253, 133] width 333 height 62
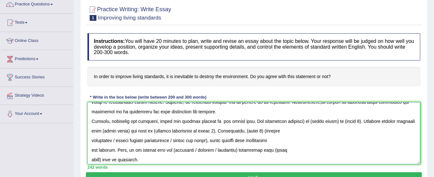
click at [291, 122] on textarea at bounding box center [253, 133] width 333 height 62
click at [290, 122] on textarea at bounding box center [253, 133] width 333 height 62
click at [319, 122] on textarea at bounding box center [253, 133] width 333 height 62
click at [320, 122] on textarea at bounding box center [253, 133] width 333 height 62
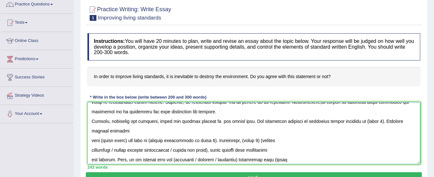
click at [365, 121] on textarea at bounding box center [253, 133] width 333 height 62
click at [91, 141] on textarea at bounding box center [253, 133] width 333 height 62
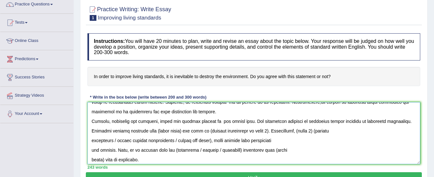
click at [180, 131] on textarea at bounding box center [253, 133] width 333 height 62
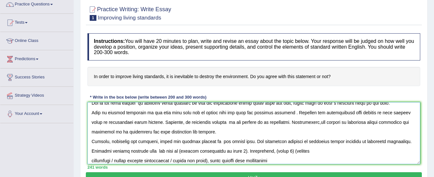
scroll to position [0, 0]
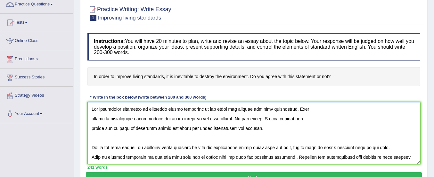
click at [92, 119] on textarea at bounding box center [253, 133] width 333 height 62
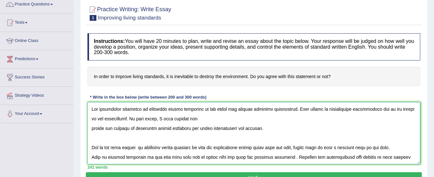
click at [92, 130] on textarea at bounding box center [253, 133] width 333 height 62
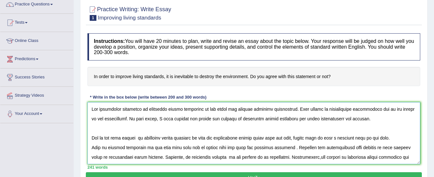
click at [91, 133] on textarea at bounding box center [253, 133] width 333 height 62
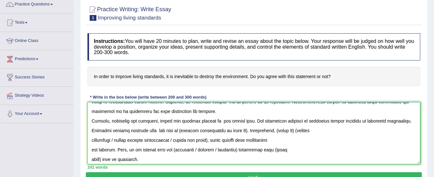
scroll to position [56, 0]
click at [240, 130] on textarea at bounding box center [253, 133] width 333 height 62
click at [299, 130] on textarea at bounding box center [253, 133] width 333 height 62
click at [302, 134] on textarea at bounding box center [253, 133] width 333 height 62
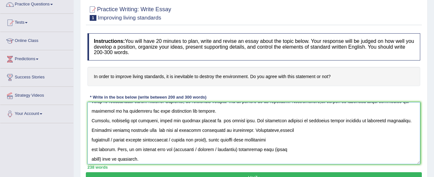
click at [282, 130] on textarea at bounding box center [253, 133] width 333 height 62
click at [306, 131] on textarea at bounding box center [253, 133] width 333 height 62
click at [213, 142] on textarea at bounding box center [253, 133] width 333 height 62
click at [91, 140] on textarea at bounding box center [253, 133] width 333 height 62
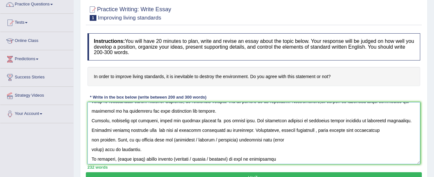
click at [322, 133] on textarea at bounding box center [253, 133] width 333 height 62
click at [321, 132] on textarea at bounding box center [253, 133] width 333 height 62
click at [212, 140] on textarea at bounding box center [253, 133] width 333 height 62
click at [189, 141] on textarea at bounding box center [253, 133] width 333 height 62
click at [103, 151] on textarea at bounding box center [253, 133] width 333 height 62
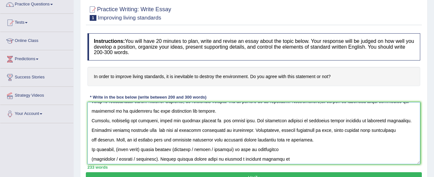
scroll to position [72, 0]
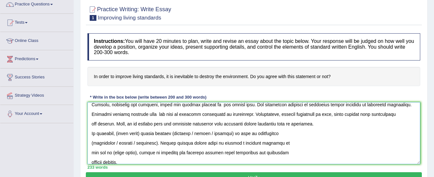
click at [318, 126] on textarea at bounding box center [253, 133] width 333 height 62
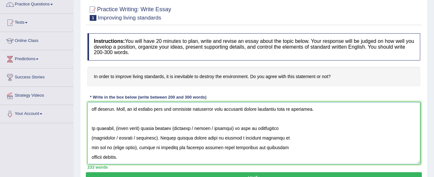
scroll to position [94, 0]
click at [144, 123] on textarea at bounding box center [253, 133] width 333 height 62
click at [225, 122] on textarea at bounding box center [253, 133] width 333 height 62
click at [242, 121] on textarea at bounding box center [253, 133] width 333 height 62
click at [118, 132] on textarea at bounding box center [253, 133] width 333 height 62
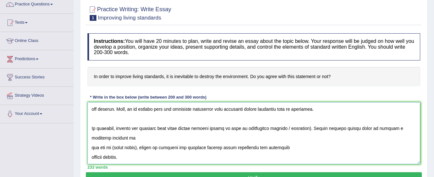
click at [298, 122] on textarea at bounding box center [253, 133] width 333 height 62
click at [137, 141] on textarea at bounding box center [253, 133] width 333 height 62
click at [138, 139] on textarea at bounding box center [253, 133] width 333 height 62
click at [94, 149] on textarea at bounding box center [253, 133] width 333 height 62
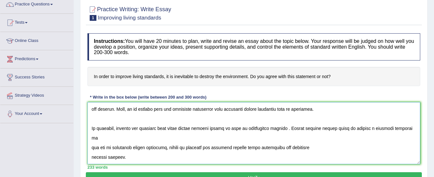
click at [92, 147] on textarea at bounding box center [253, 133] width 333 height 62
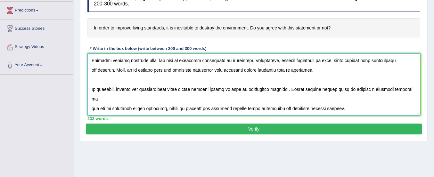
scroll to position [103, 0]
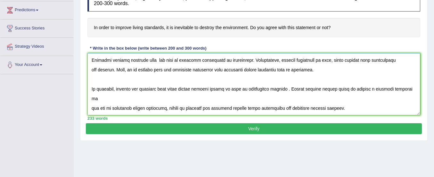
type textarea "The increasing influence of improving living standards on our lives has ignited…"
click at [193, 127] on button "Verify" at bounding box center [254, 128] width 336 height 11
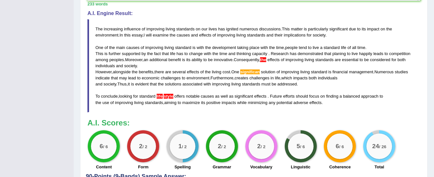
scroll to position [210, 0]
